Goal: Information Seeking & Learning: Learn about a topic

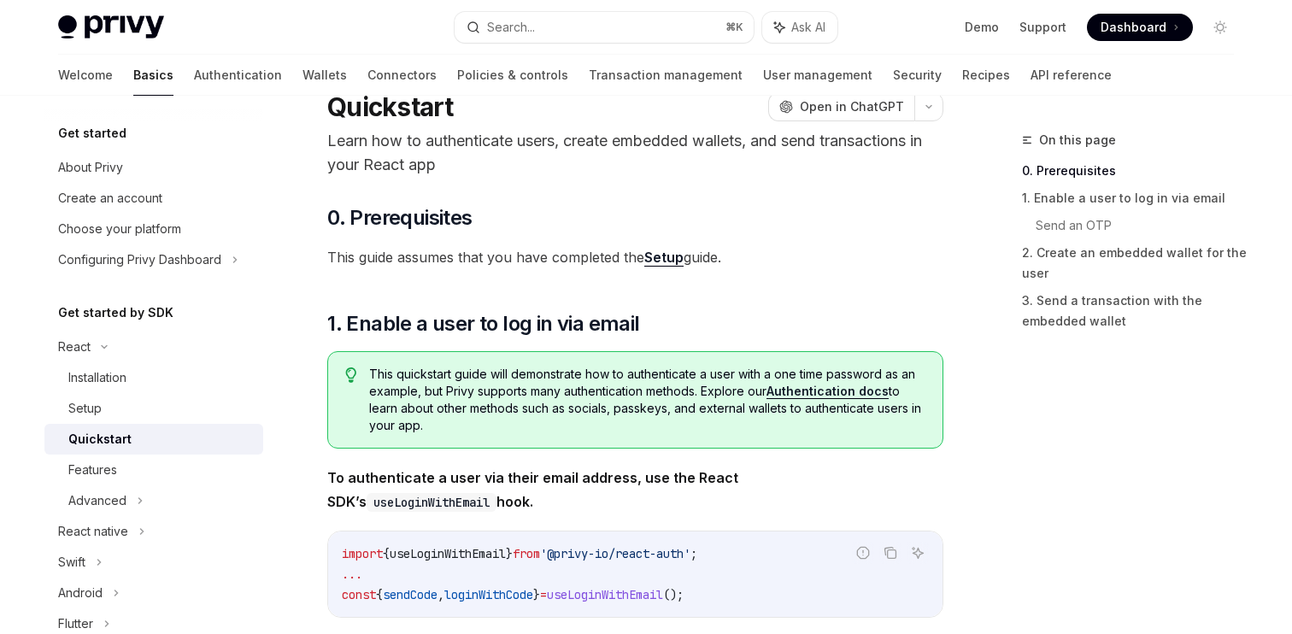
scroll to position [57, 0]
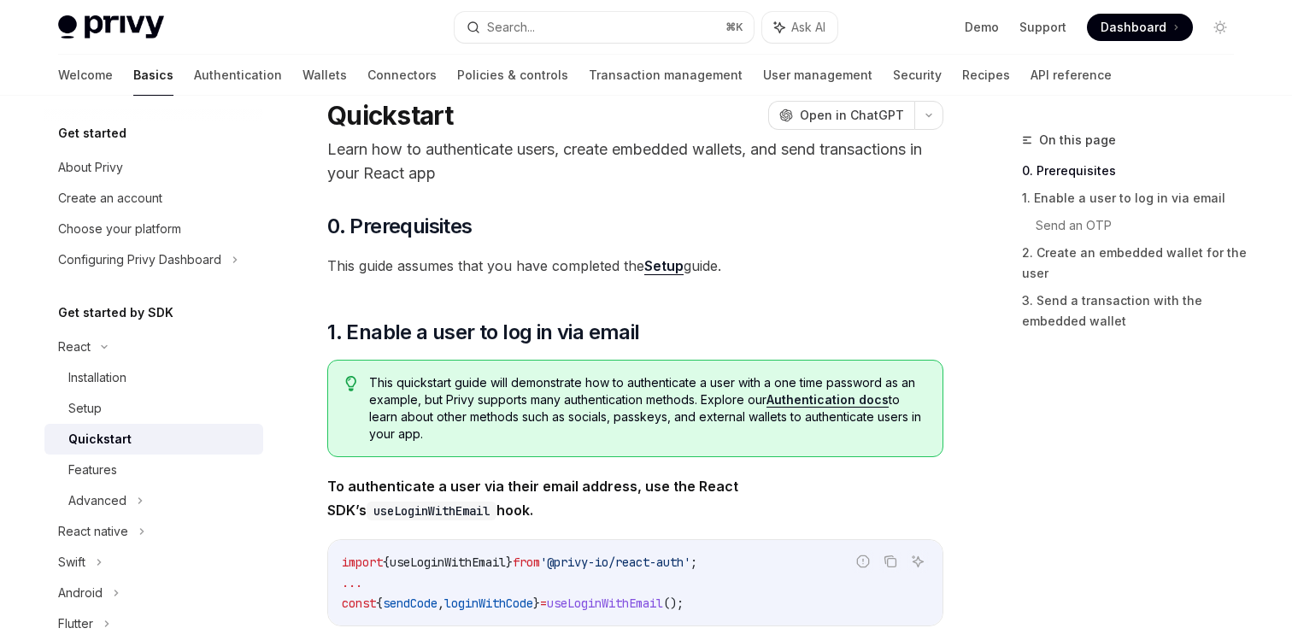
click at [669, 265] on link "Setup" at bounding box center [663, 266] width 39 height 18
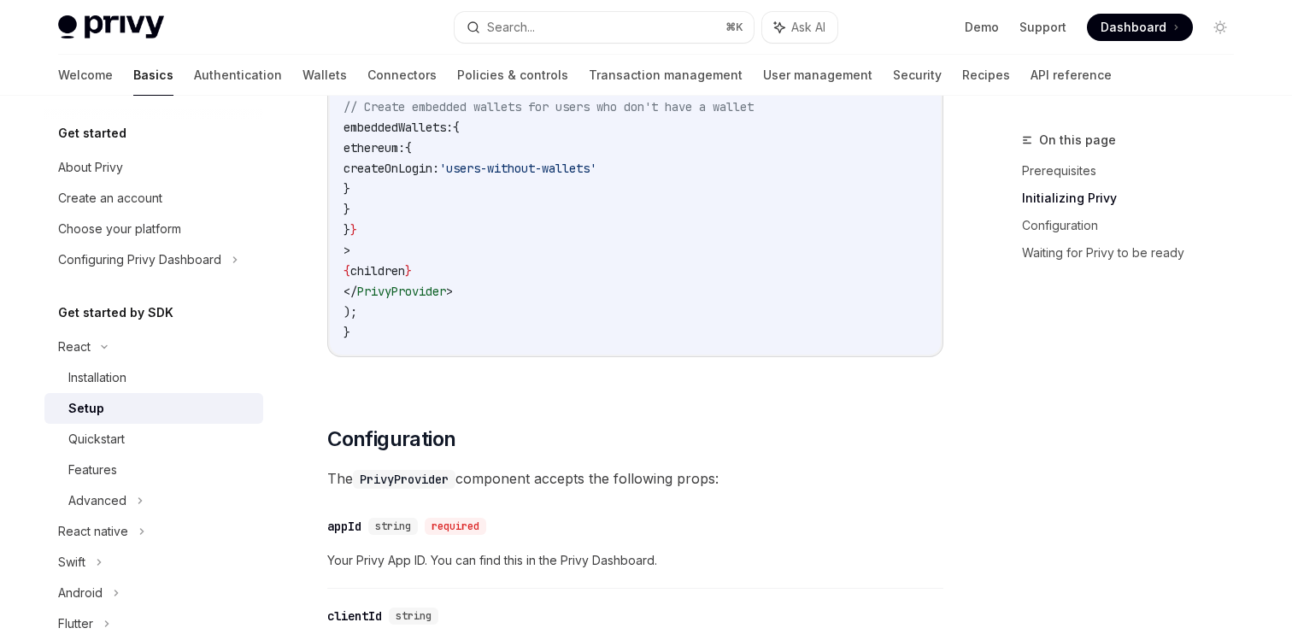
scroll to position [828, 0]
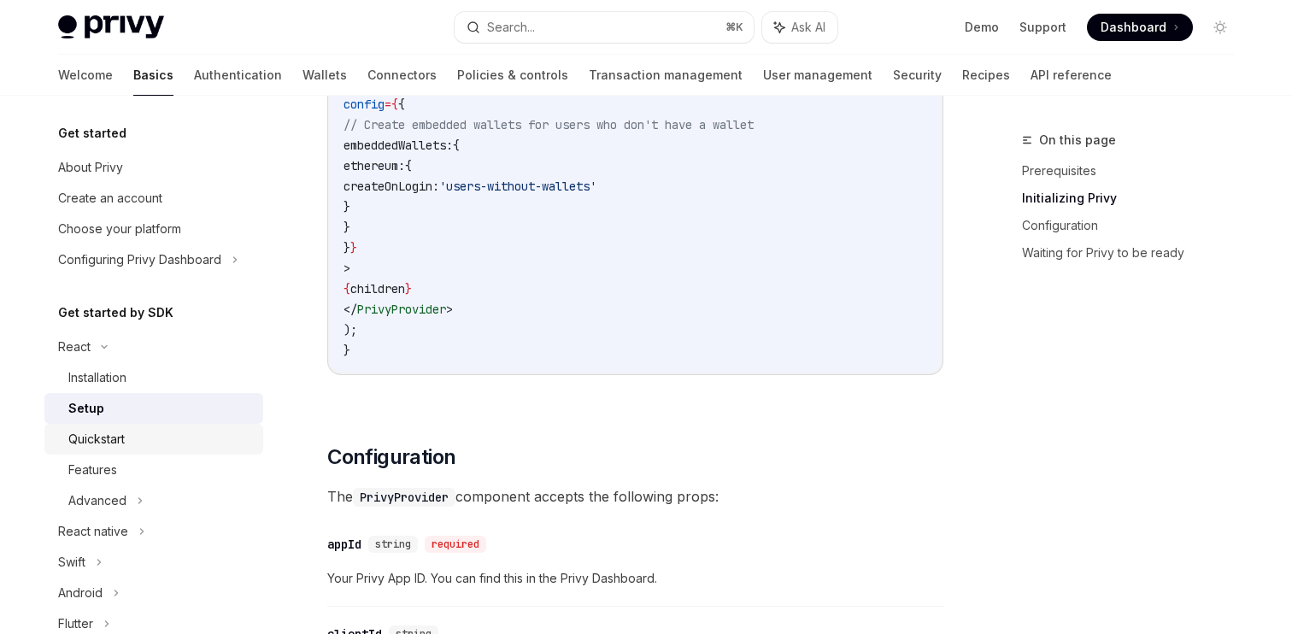
click at [144, 449] on div "Quickstart" at bounding box center [160, 439] width 185 height 21
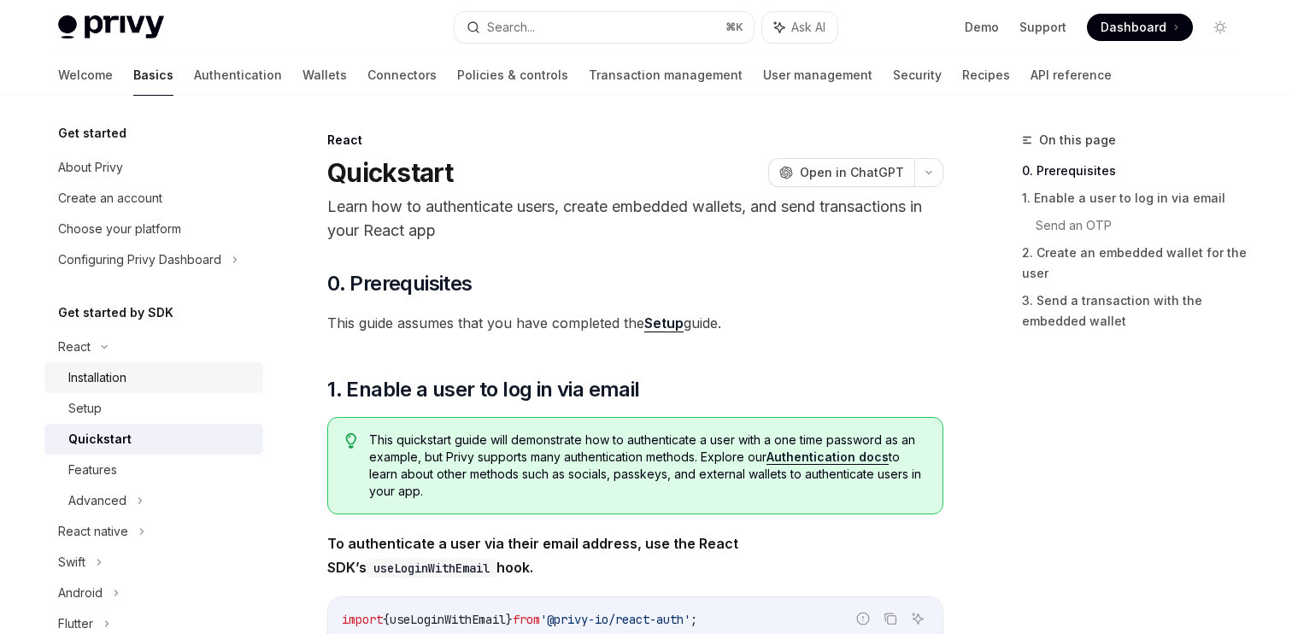
click at [146, 381] on div "Installation" at bounding box center [160, 378] width 185 height 21
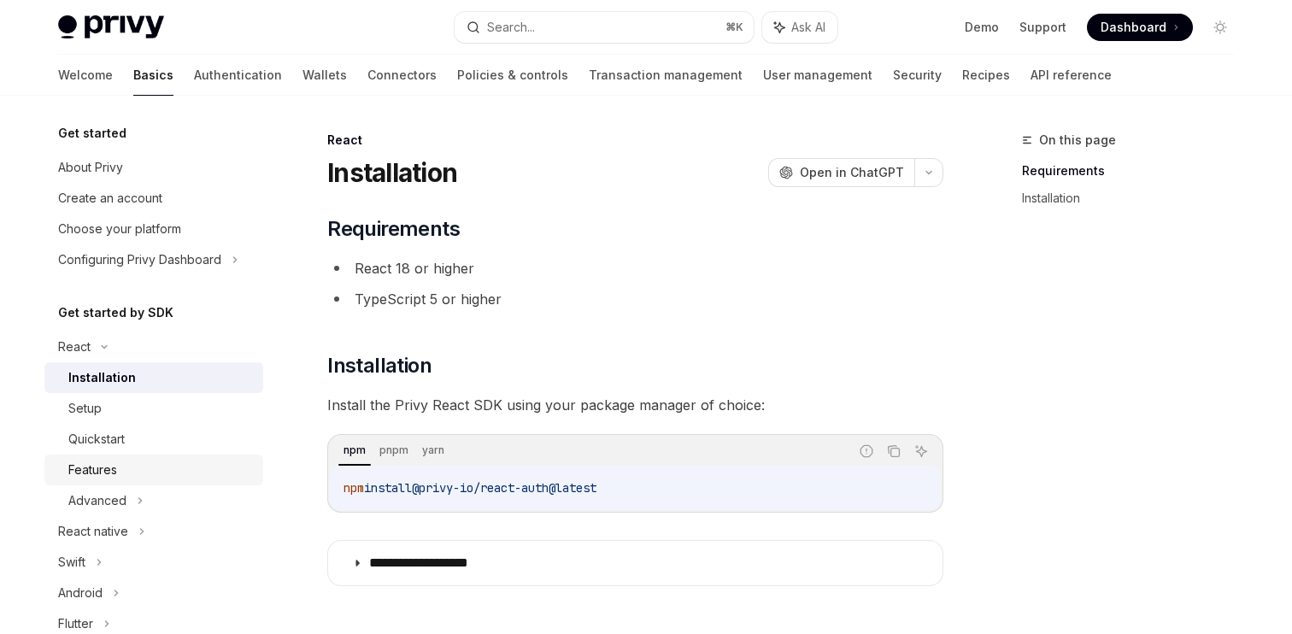
click at [155, 459] on link "Features" at bounding box center [153, 470] width 219 height 31
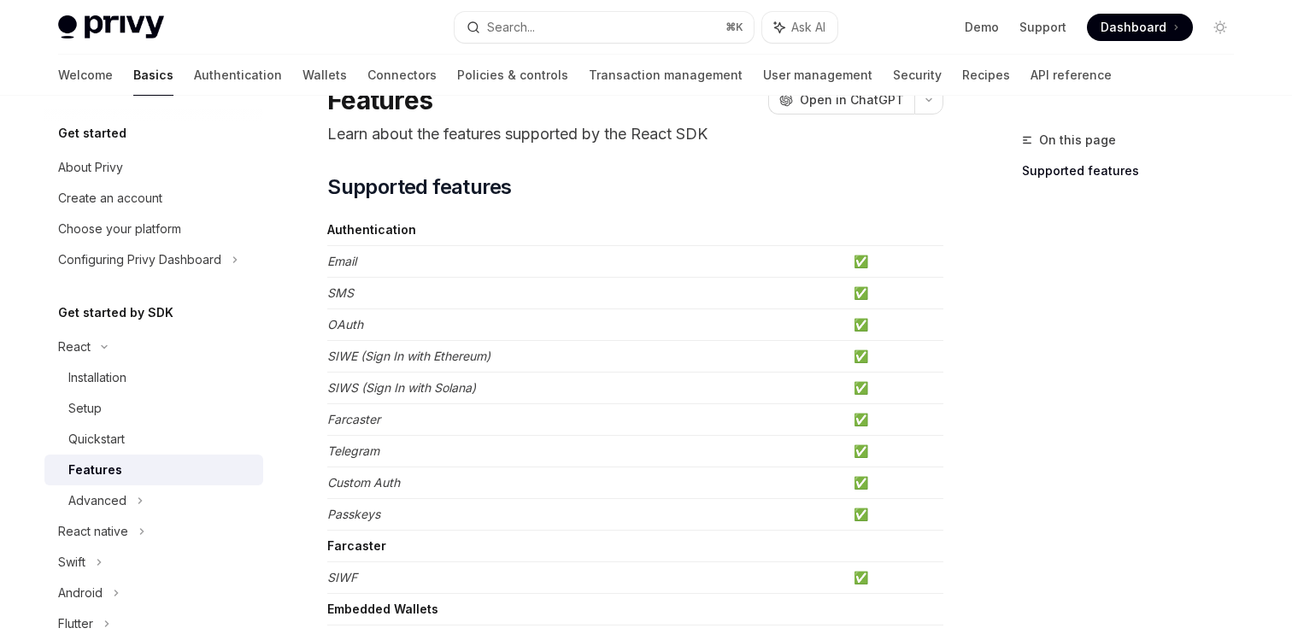
scroll to position [80, 0]
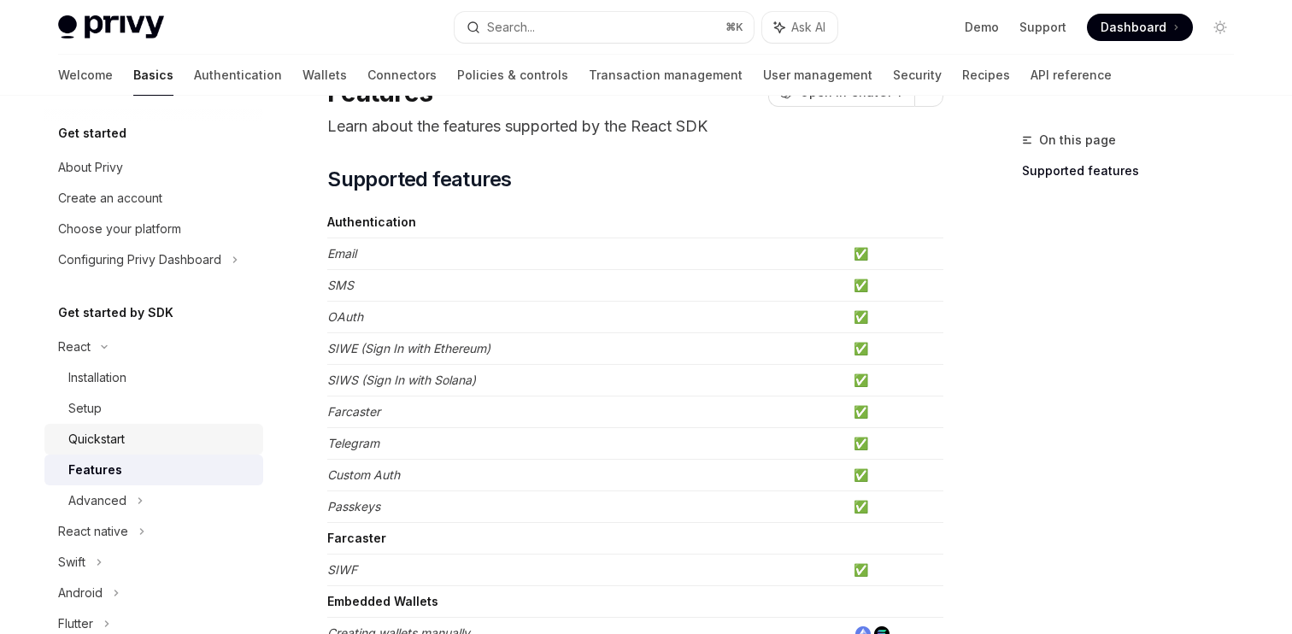
click at [151, 439] on div "Quickstart" at bounding box center [160, 439] width 185 height 21
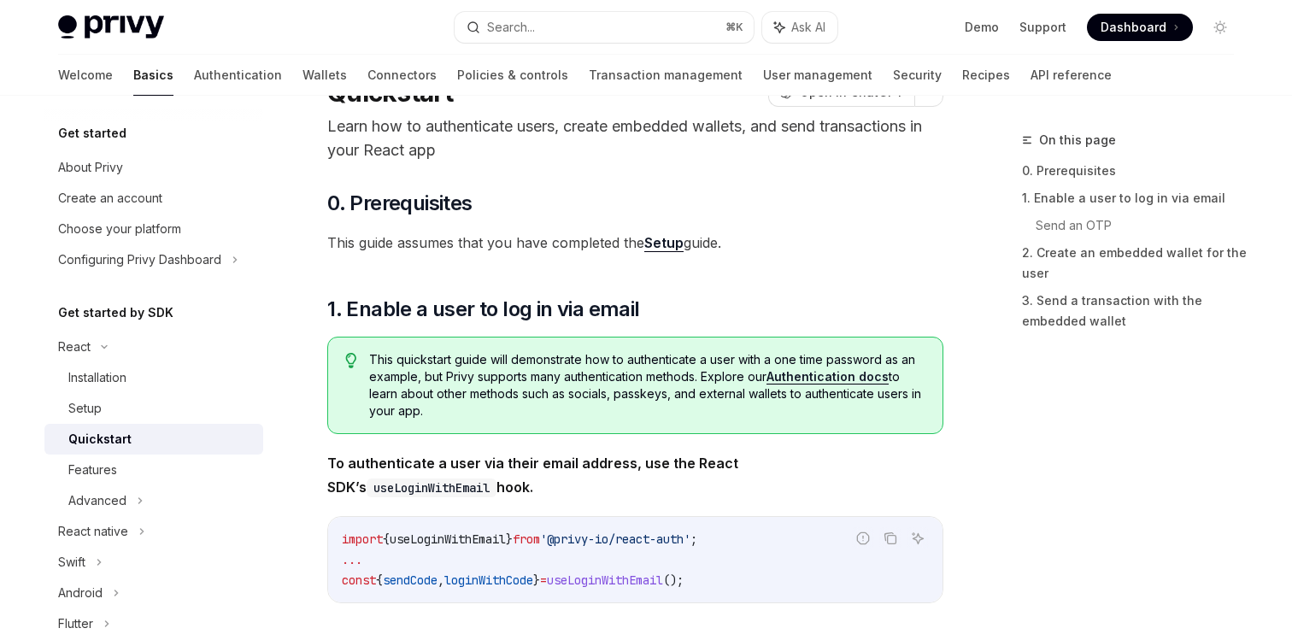
type textarea "*"
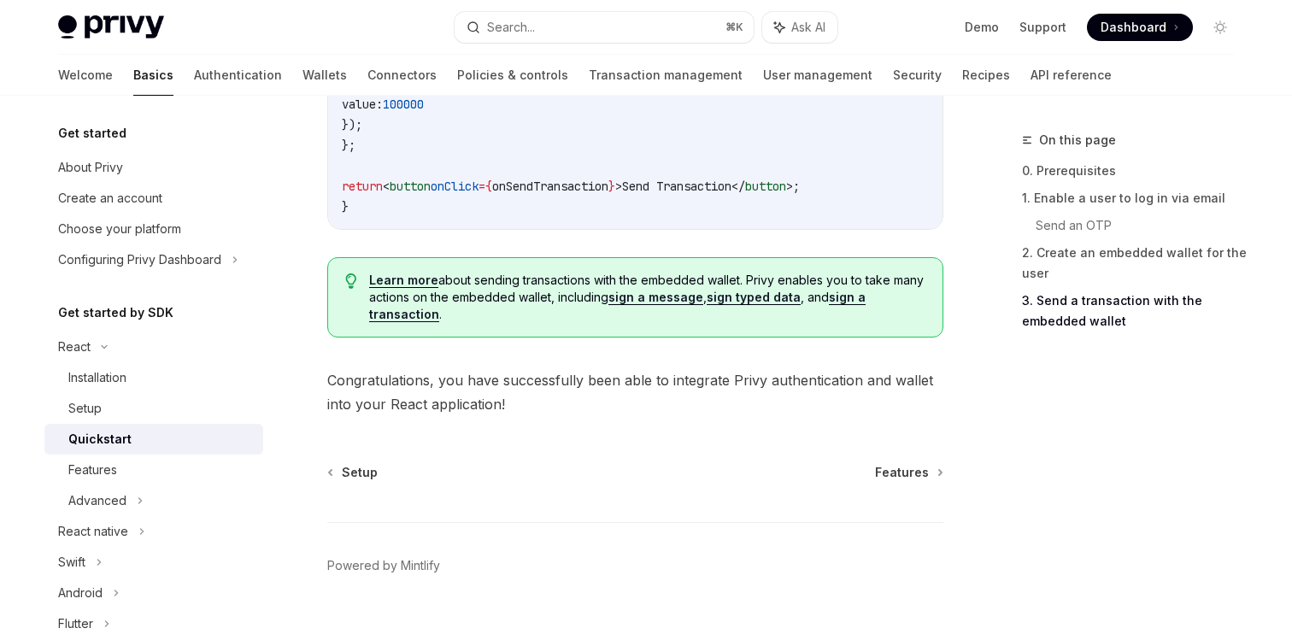
scroll to position [1850, 0]
